Goal: Task Accomplishment & Management: Use online tool/utility

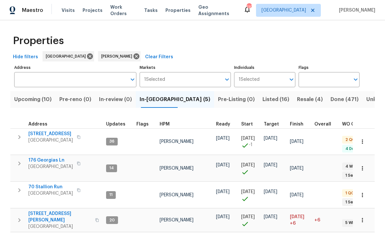
click at [42, 132] on span "[STREET_ADDRESS]" at bounding box center [50, 134] width 44 height 6
click at [42, 157] on span "176 Georgias Ln" at bounding box center [50, 160] width 44 height 6
click at [38, 184] on span "70 Stallion Run" at bounding box center [50, 187] width 44 height 6
click at [37, 211] on span "422 Marty Ln" at bounding box center [59, 217] width 63 height 13
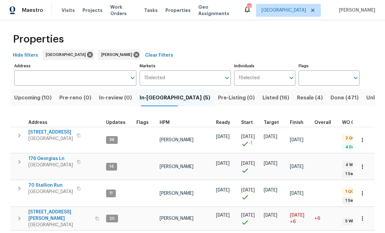
scroll to position [1, 0]
click at [262, 98] on span "Listed (16)" at bounding box center [275, 98] width 27 height 9
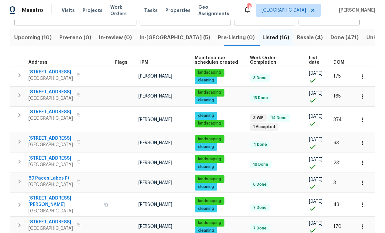
scroll to position [62, 0]
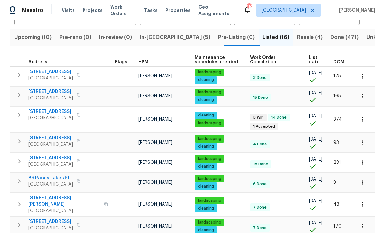
click at [50, 112] on span "305 Crest Pointe S" at bounding box center [50, 112] width 44 height 6
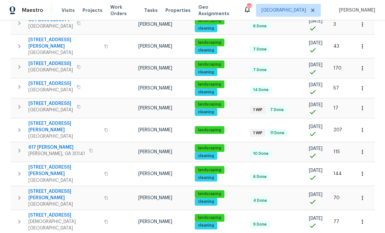
scroll to position [220, 0]
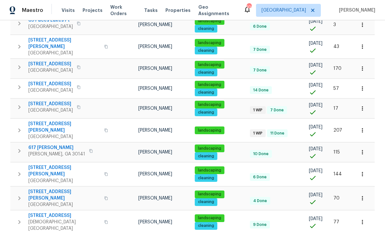
click at [45, 121] on span "17 Cedars Glen Pl" at bounding box center [64, 127] width 72 height 13
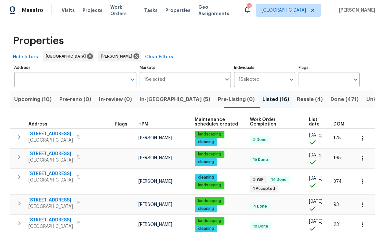
scroll to position [0, 0]
click at [159, 100] on span "In-reno (5)" at bounding box center [174, 99] width 71 height 9
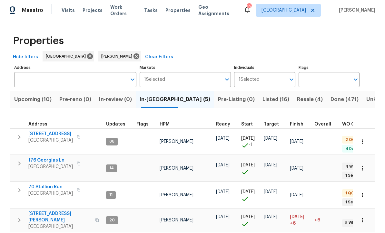
click at [46, 136] on span "[STREET_ADDRESS]" at bounding box center [50, 134] width 44 height 6
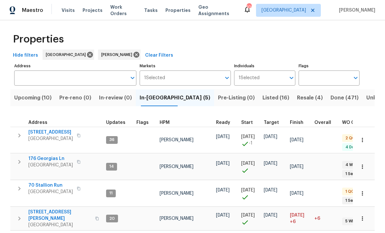
scroll to position [1, 0]
click at [40, 183] on span "70 Stallion Run" at bounding box center [50, 186] width 44 height 6
click at [262, 94] on span "Listed (16)" at bounding box center [275, 98] width 27 height 9
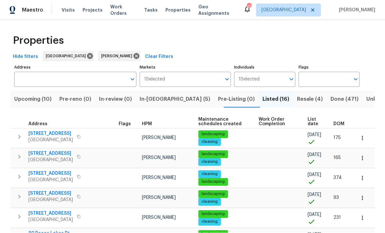
scroll to position [0, 0]
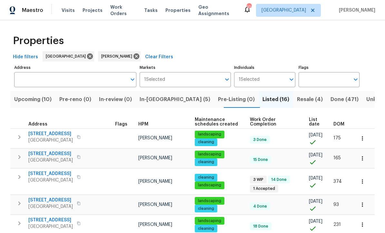
click at [46, 173] on span "[STREET_ADDRESS]" at bounding box center [50, 174] width 44 height 6
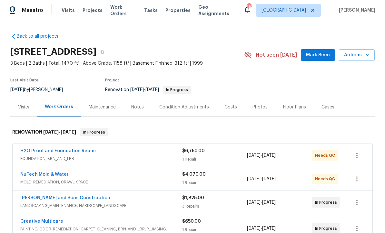
click at [321, 58] on span "Mark Seen" at bounding box center [318, 55] width 24 height 8
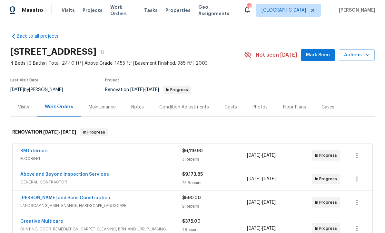
click at [320, 57] on span "Mark Seen" at bounding box center [318, 55] width 24 height 8
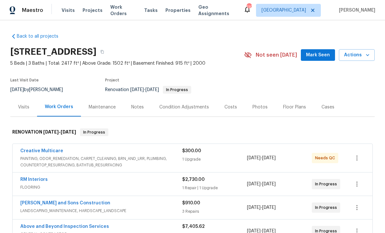
click at [321, 59] on button "Mark Seen" at bounding box center [318, 55] width 34 height 12
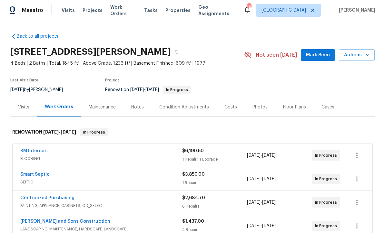
click at [320, 58] on span "Mark Seen" at bounding box center [318, 55] width 24 height 8
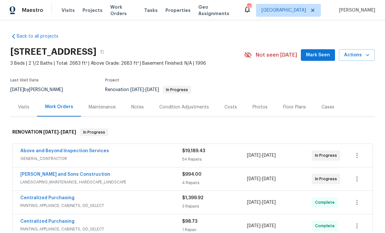
click at [322, 57] on span "Mark Seen" at bounding box center [318, 55] width 24 height 8
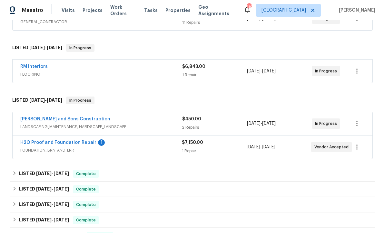
scroll to position [148, 0]
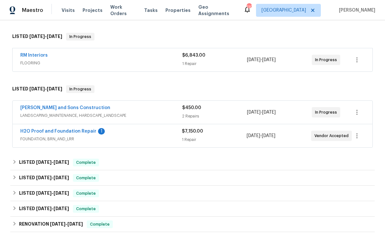
click at [43, 130] on link "H2O Proof and Foundation Repair" at bounding box center [58, 131] width 76 height 5
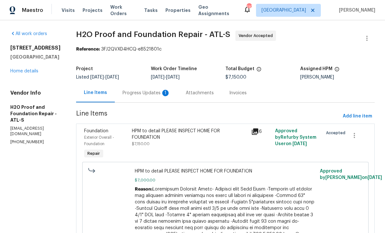
click at [122, 91] on div "Progress Updates 1" at bounding box center [146, 93] width 48 height 6
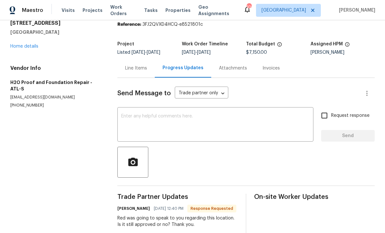
scroll to position [29, 0]
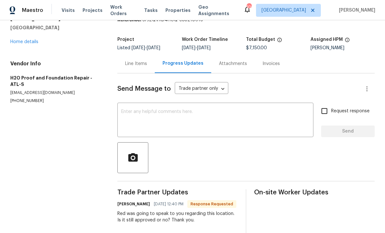
click at [124, 110] on textarea at bounding box center [215, 121] width 188 height 23
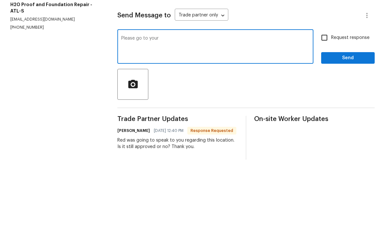
type textarea "Please go to your"
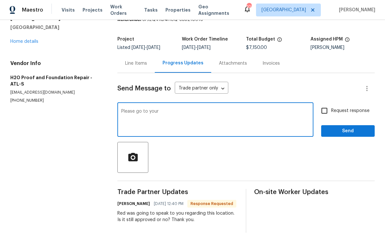
click at [137, 61] on div "Line Items" at bounding box center [136, 64] width 22 height 6
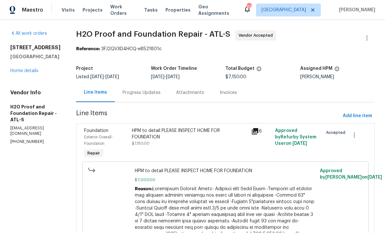
click at [122, 90] on div "Progress Updates" at bounding box center [141, 93] width 38 height 6
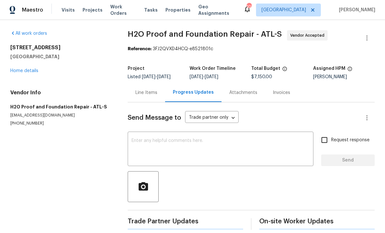
scroll to position [8, 0]
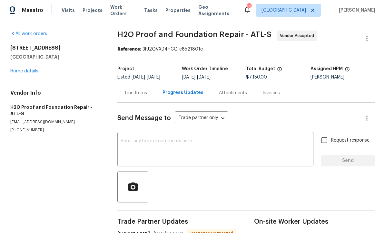
click at [125, 139] on textarea at bounding box center [215, 150] width 188 height 23
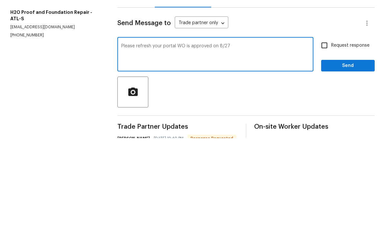
type textarea "Please refresh your portal WO is approved on 8/27"
click at [324, 134] on input "Request response" at bounding box center [324, 141] width 14 height 14
checkbox input "true"
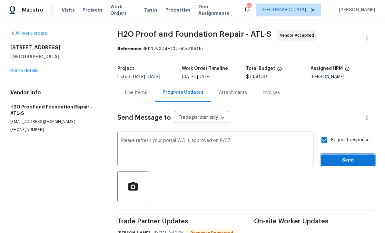
click at [343, 157] on span "Send" at bounding box center [347, 161] width 43 height 8
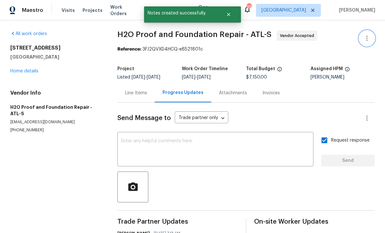
click at [365, 34] on icon "button" at bounding box center [367, 38] width 8 height 8
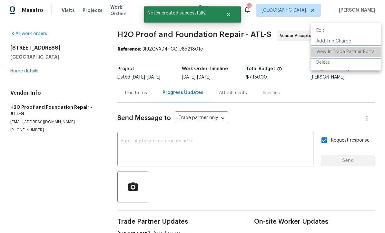
click at [356, 53] on li "View In Trade Partner Portal" at bounding box center [346, 52] width 70 height 11
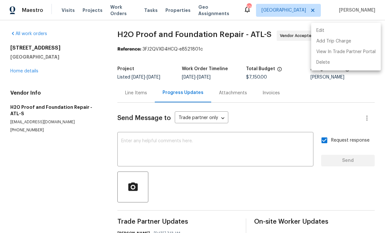
click at [134, 84] on div at bounding box center [192, 116] width 385 height 233
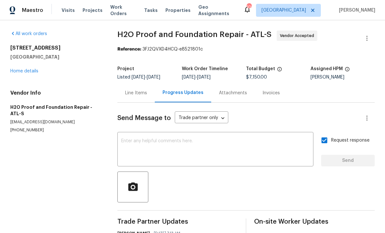
click at [138, 90] on div "Line Items" at bounding box center [136, 93] width 22 height 6
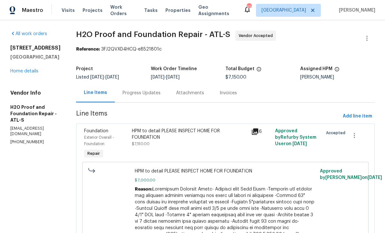
click at [122, 90] on div "Progress Updates" at bounding box center [141, 93] width 38 height 6
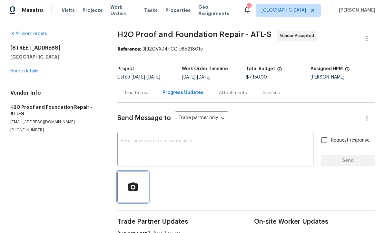
click at [133, 182] on icon "button" at bounding box center [132, 187] width 11 height 11
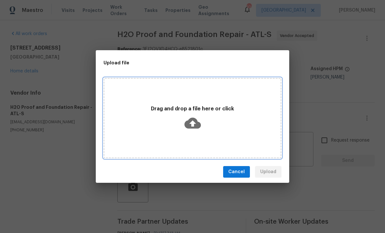
click at [192, 126] on icon at bounding box center [192, 123] width 16 height 16
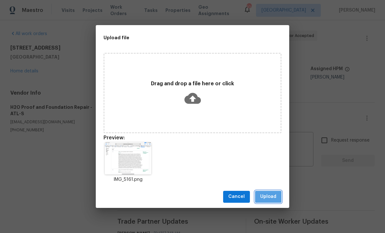
click at [266, 196] on span "Upload" at bounding box center [268, 197] width 16 height 8
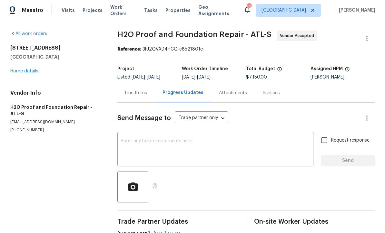
click at [125, 139] on textarea at bounding box center [215, 150] width 188 height 23
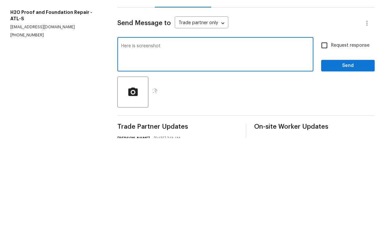
type textarea "Here is screenshot"
click at [326, 134] on input "Request response" at bounding box center [324, 141] width 14 height 14
checkbox input "true"
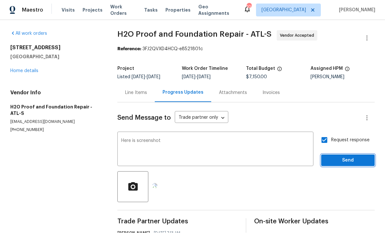
click at [340, 157] on span "Send" at bounding box center [347, 161] width 43 height 8
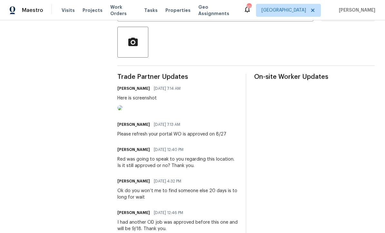
scroll to position [147, 0]
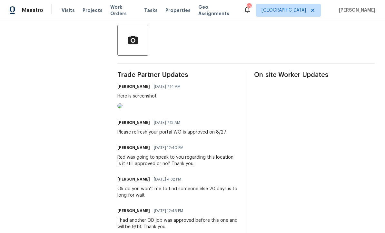
click at [122, 109] on img at bounding box center [119, 105] width 5 height 5
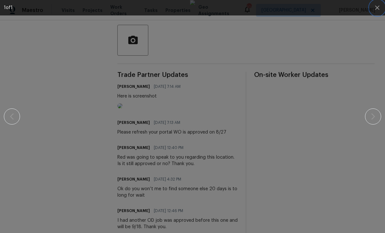
click at [377, 10] on icon "button" at bounding box center [377, 8] width 8 height 8
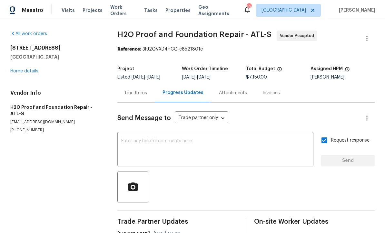
scroll to position [0, 0]
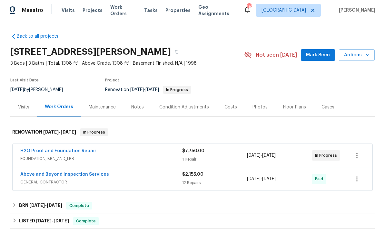
click at [47, 150] on link "H2O Proof and Foundation Repair" at bounding box center [58, 151] width 76 height 5
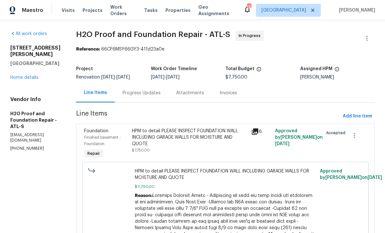
click at [122, 91] on div "Progress Updates" at bounding box center [141, 93] width 38 height 6
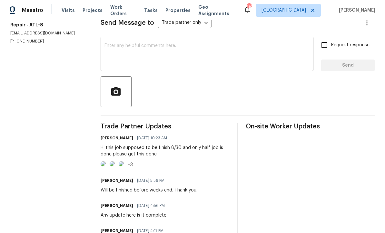
scroll to position [92, 0]
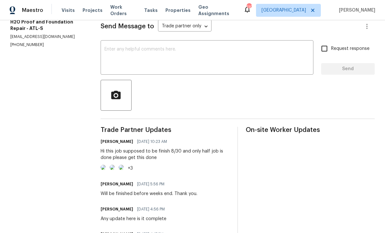
click at [109, 52] on textarea at bounding box center [206, 58] width 205 height 23
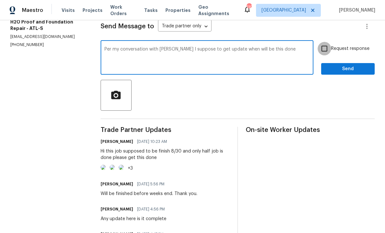
type textarea "Per my conversation with Red I suppose to get update when will be this done"
click at [326, 53] on input "Request response" at bounding box center [324, 49] width 14 height 14
checkbox input "true"
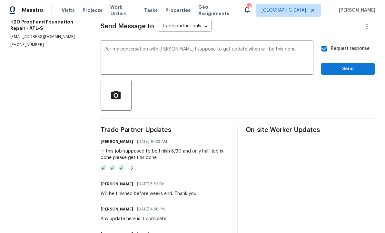
click at [272, 56] on textarea "Per my conversation with Red I suppose to get update when will be this done" at bounding box center [206, 58] width 205 height 23
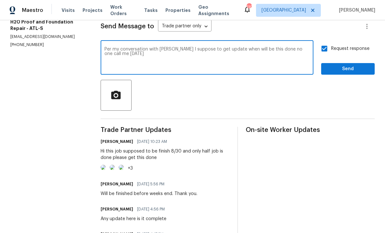
type textarea "Per my conversation with Red I suppose to get update when will be this done no …"
click at [351, 73] on span "Send" at bounding box center [347, 69] width 43 height 8
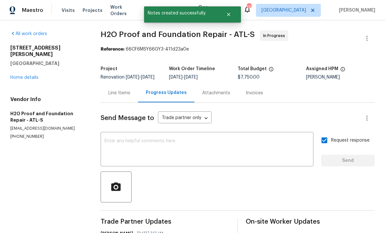
scroll to position [0, 0]
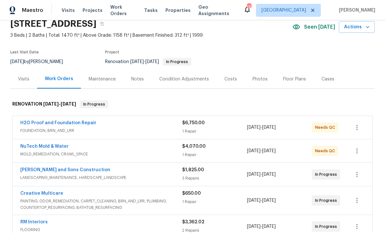
scroll to position [29, 0]
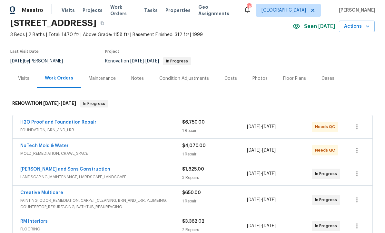
click at [54, 122] on link "H2O Proof and Foundation Repair" at bounding box center [58, 122] width 76 height 5
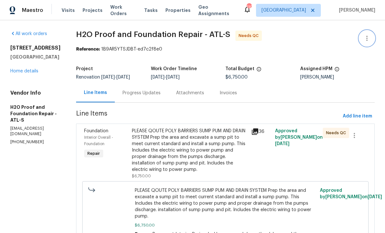
click at [368, 41] on icon "button" at bounding box center [367, 38] width 8 height 8
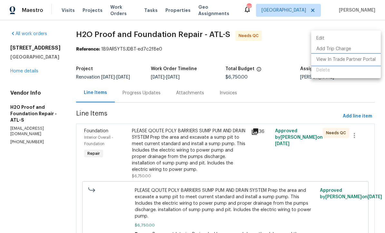
click at [363, 61] on li "View In Trade Partner Portal" at bounding box center [346, 59] width 70 height 11
click at [11, 92] on div at bounding box center [192, 116] width 385 height 233
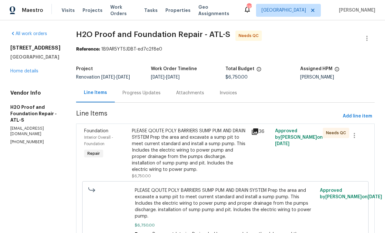
click at [14, 73] on link "Home details" at bounding box center [24, 71] width 28 height 5
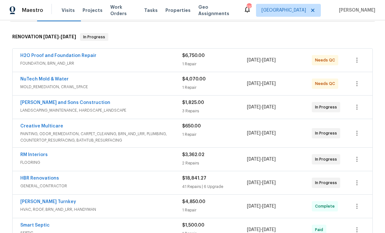
scroll to position [99, 0]
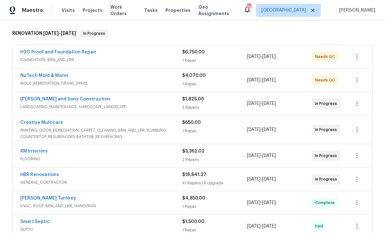
click at [49, 101] on link "[PERSON_NAME] and Sons Construction" at bounding box center [65, 99] width 90 height 5
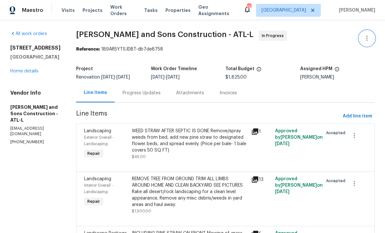
click at [367, 39] on icon "button" at bounding box center [367, 38] width 8 height 8
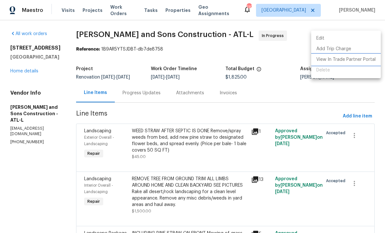
click at [358, 63] on li "View In Trade Partner Portal" at bounding box center [346, 59] width 70 height 11
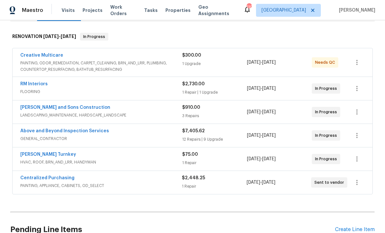
scroll to position [102, 0]
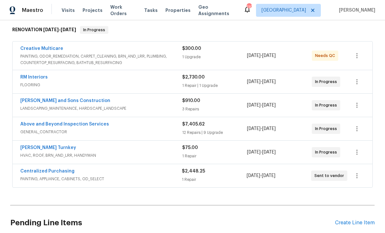
click at [68, 122] on link "Above and Beyond Inspection Services" at bounding box center [64, 124] width 89 height 5
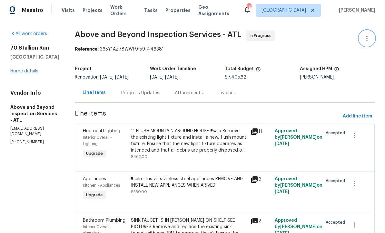
click at [369, 38] on icon "button" at bounding box center [367, 38] width 8 height 8
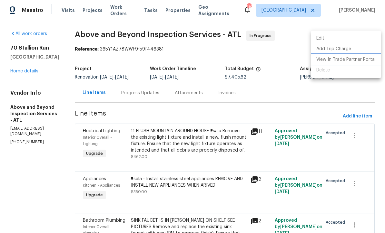
click at [367, 61] on li "View In Trade Partner Portal" at bounding box center [346, 59] width 70 height 11
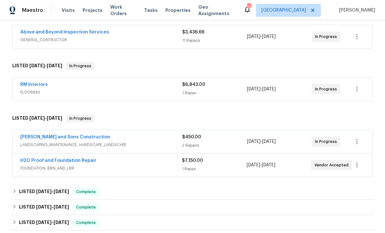
scroll to position [120, 0]
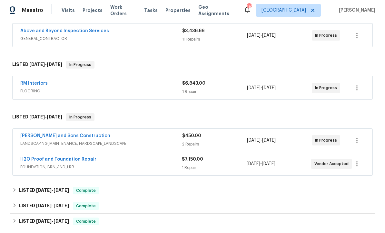
click at [52, 159] on link "H2O Proof and Foundation Repair" at bounding box center [58, 159] width 76 height 5
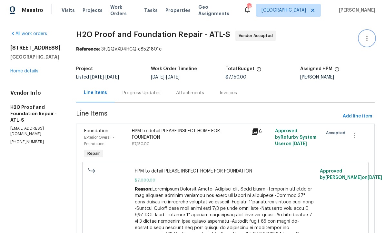
click at [367, 37] on icon "button" at bounding box center [366, 38] width 1 height 5
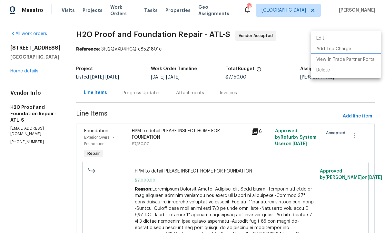
click at [358, 60] on li "View In Trade Partner Portal" at bounding box center [346, 59] width 70 height 11
